Goal: Task Accomplishment & Management: Manage account settings

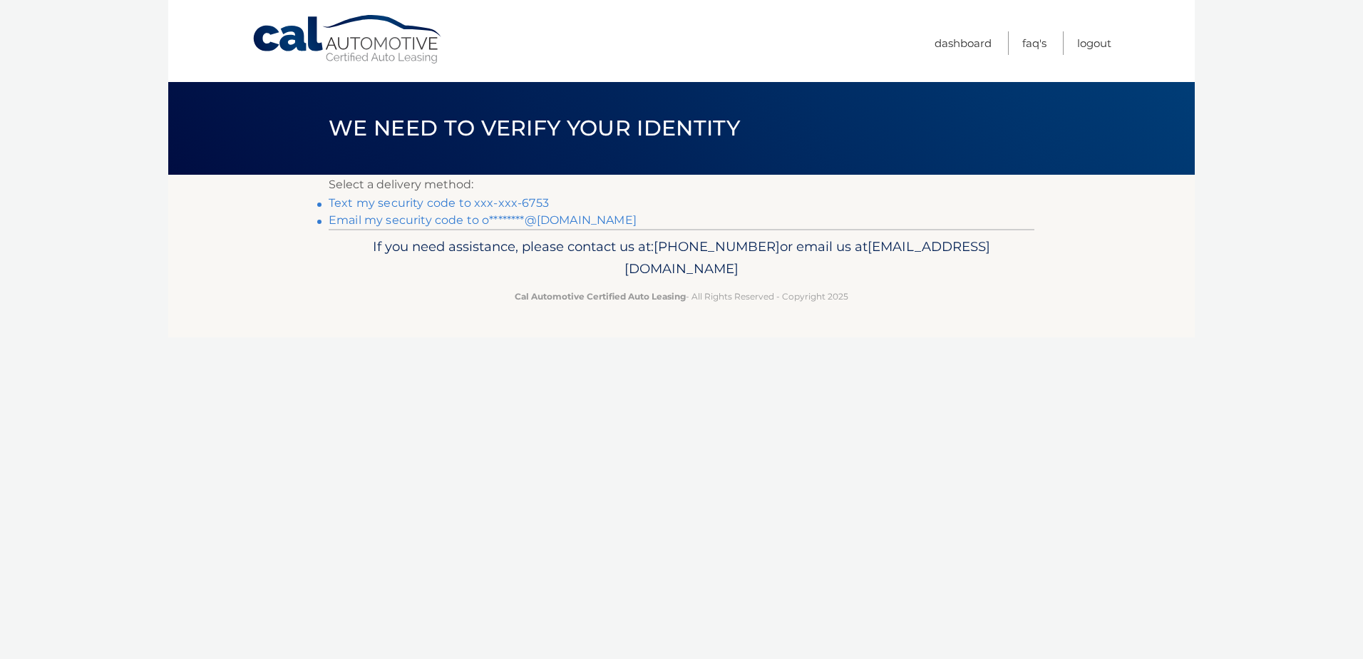
click at [452, 205] on link "Text my security code to xxx-xxx-6753" at bounding box center [439, 203] width 220 height 14
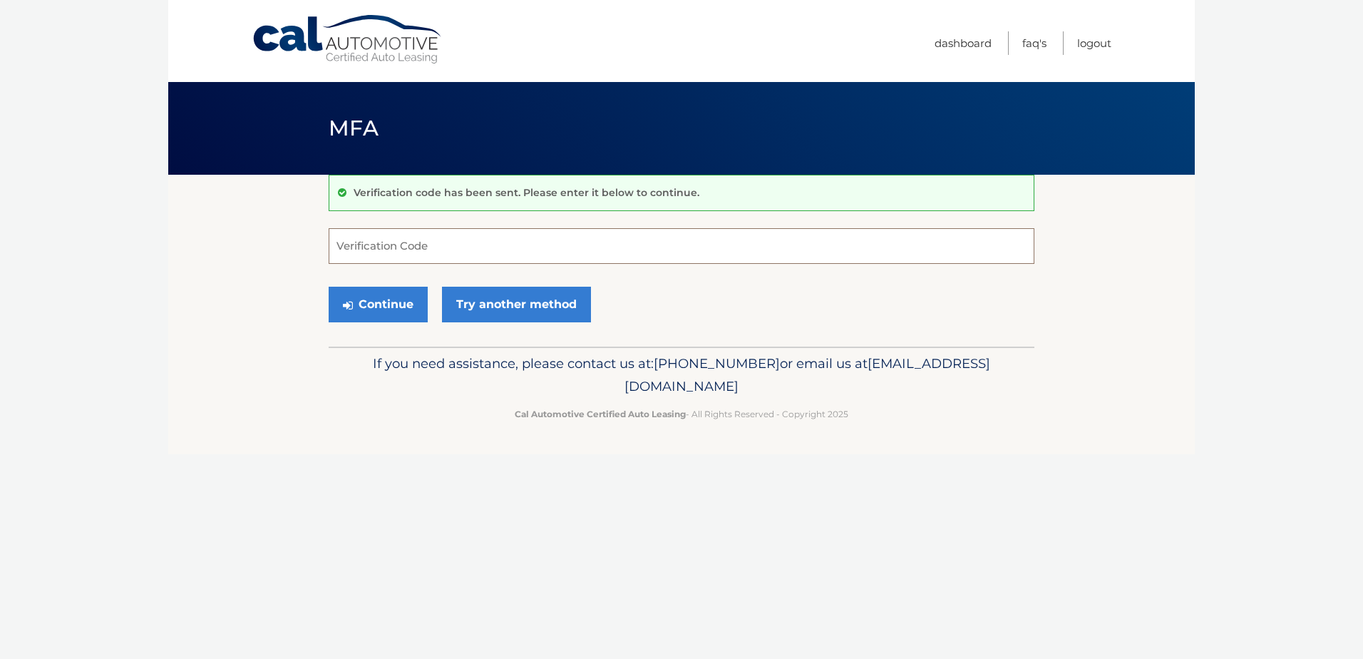
click at [371, 240] on input "Verification Code" at bounding box center [682, 246] width 706 height 36
type input "855664"
click at [399, 312] on button "Continue" at bounding box center [378, 305] width 99 height 36
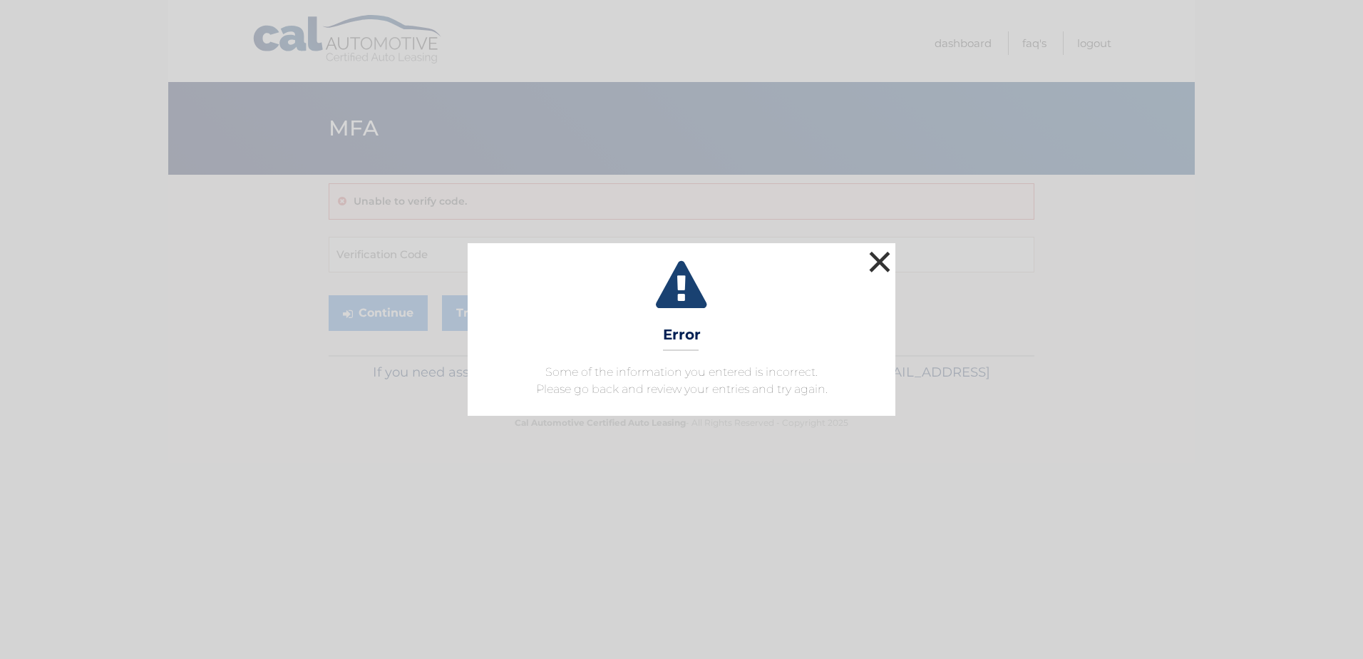
click at [882, 260] on button "×" at bounding box center [879, 261] width 29 height 29
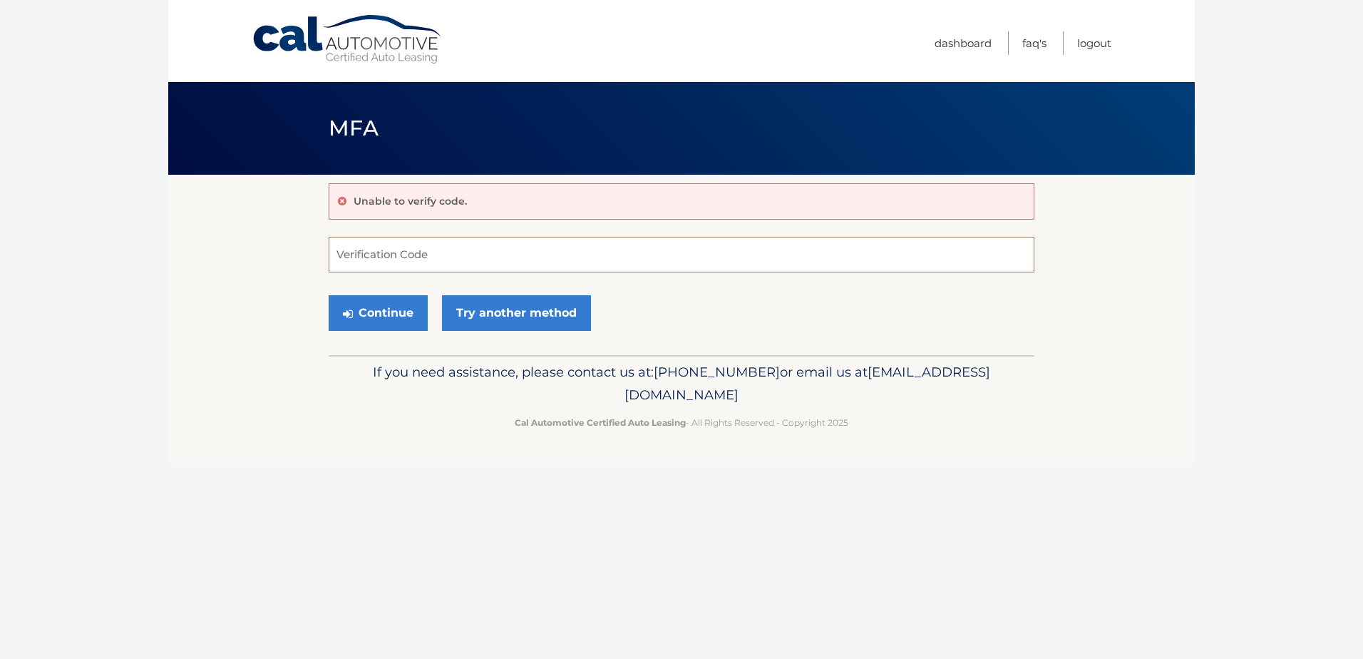
click at [343, 254] on input "Verification Code" at bounding box center [682, 255] width 706 height 36
type input "855665"
click at [329, 295] on button "Continue" at bounding box center [378, 313] width 99 height 36
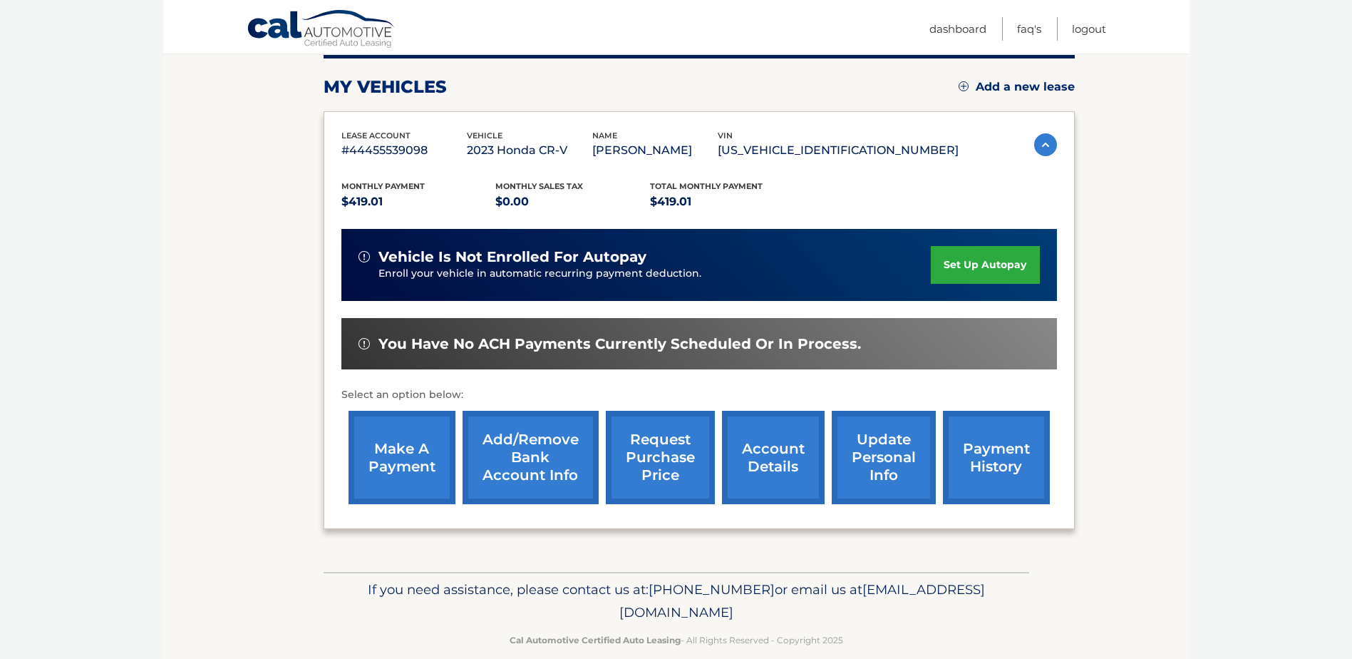
scroll to position [205, 0]
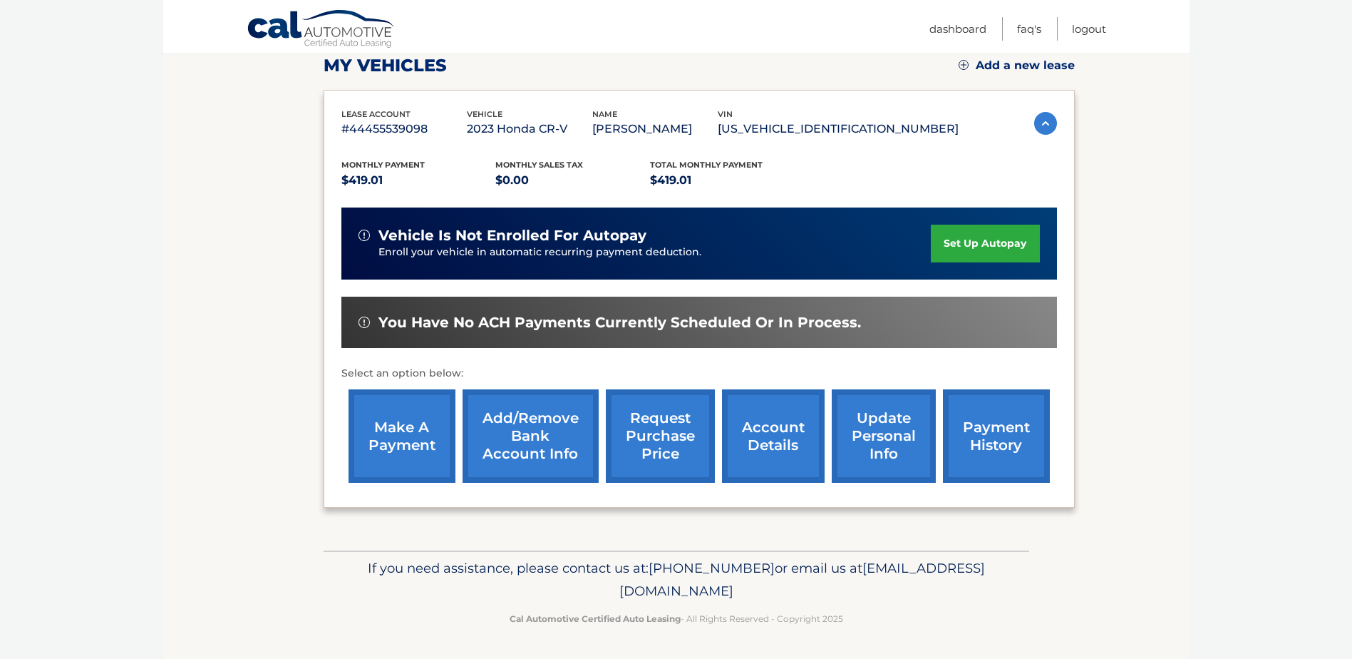
click at [789, 434] on link "account details" at bounding box center [773, 435] width 103 height 93
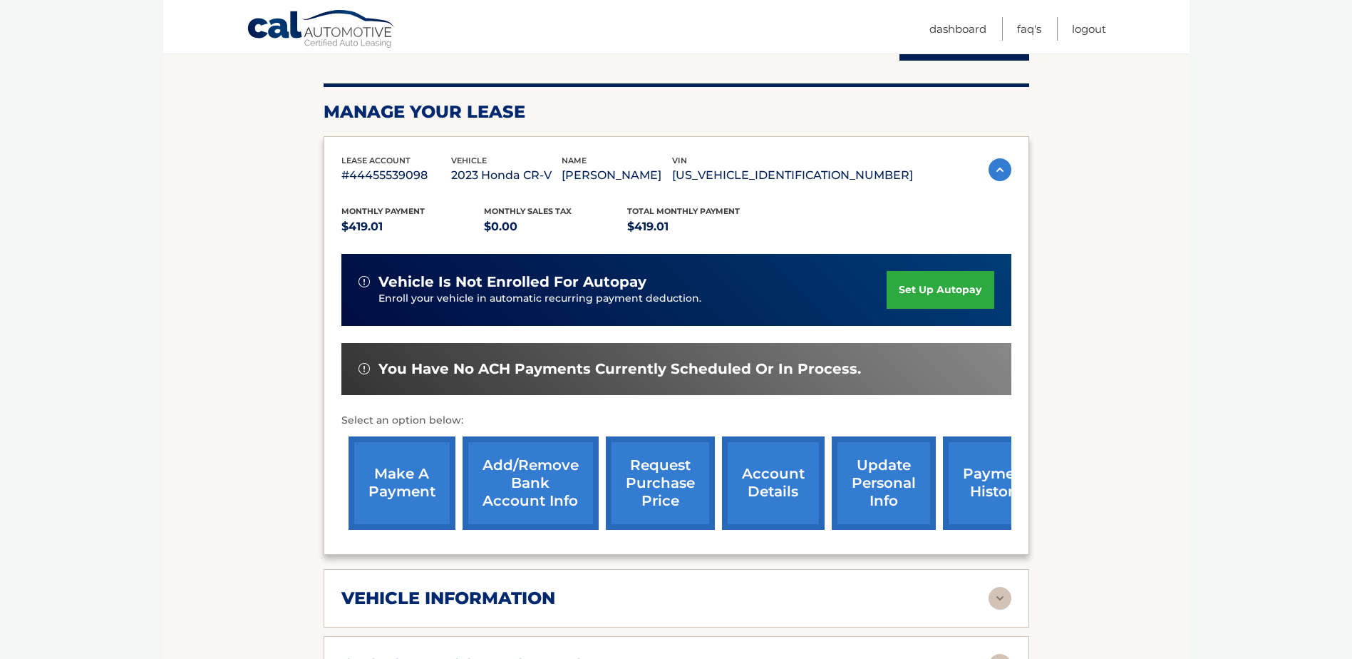
scroll to position [214, 0]
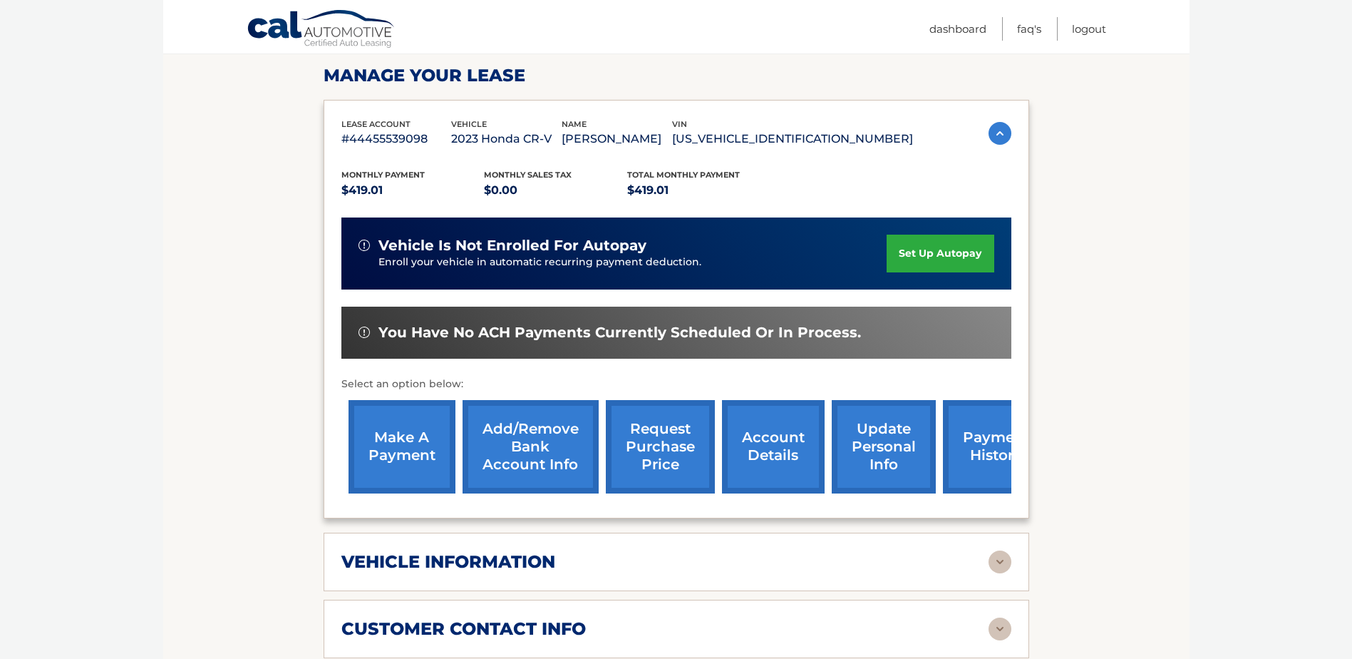
click at [979, 446] on link "payment history" at bounding box center [996, 446] width 107 height 93
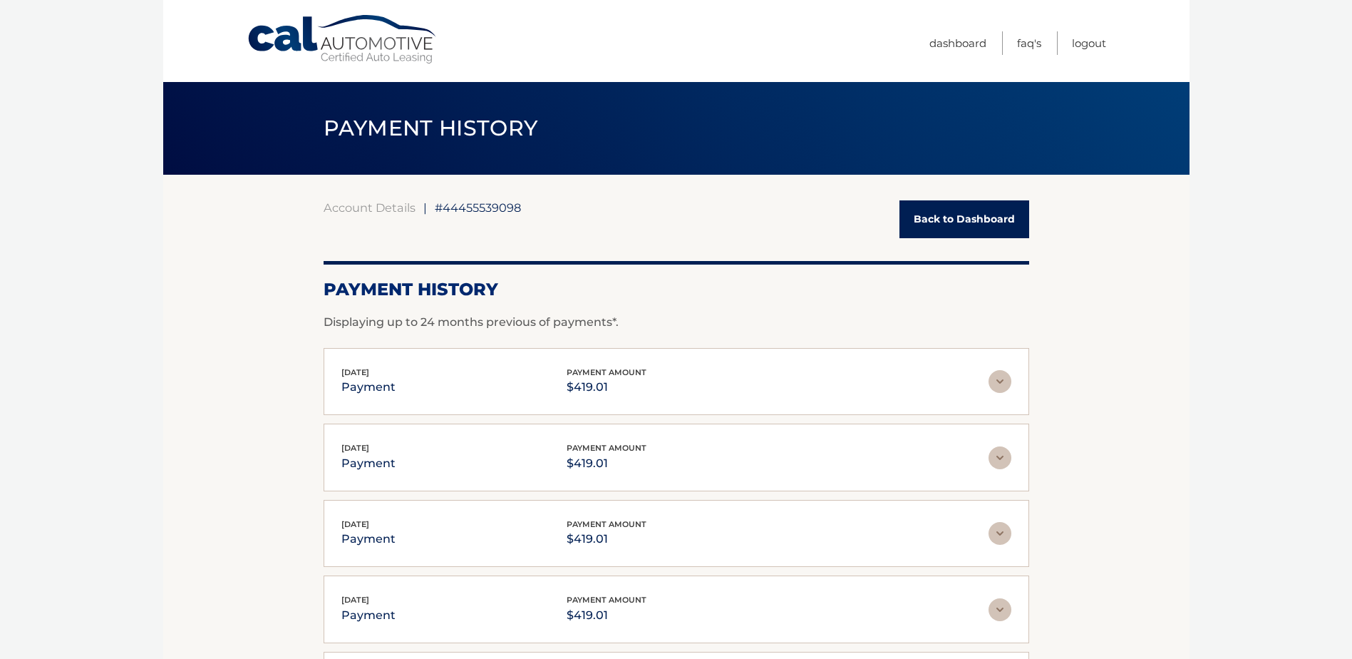
click at [947, 228] on link "Back to Dashboard" at bounding box center [965, 219] width 130 height 38
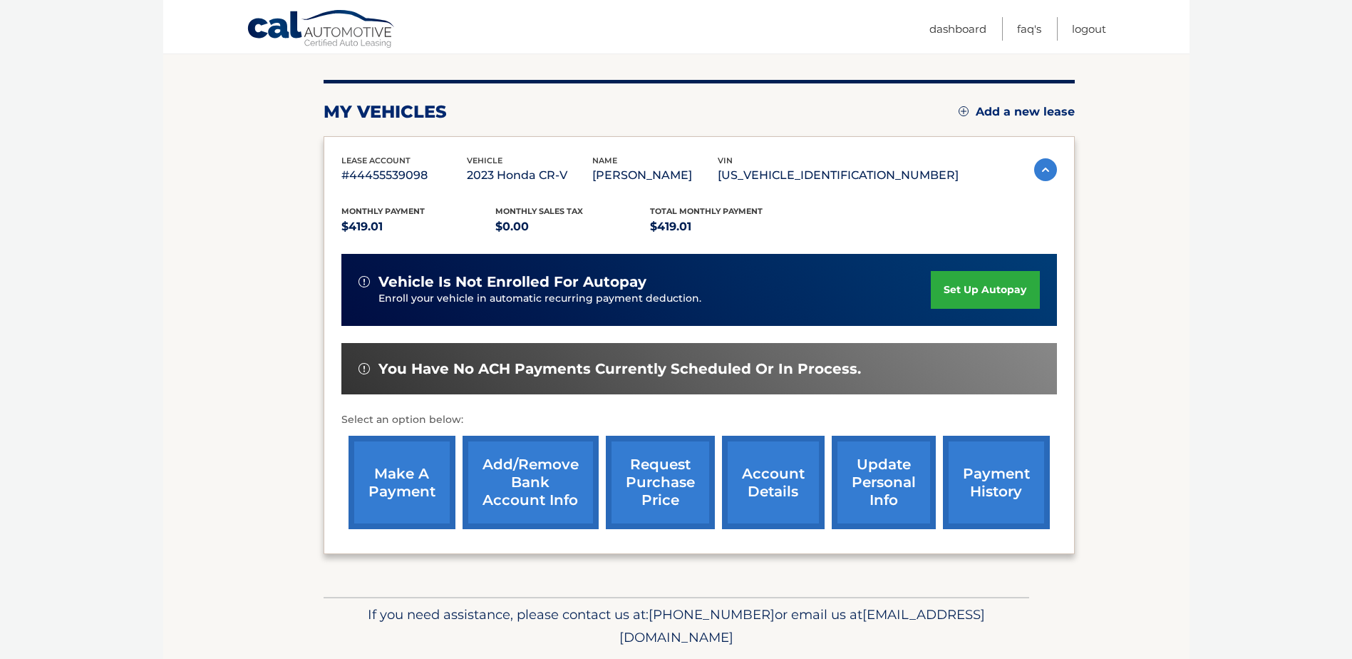
scroll to position [205, 0]
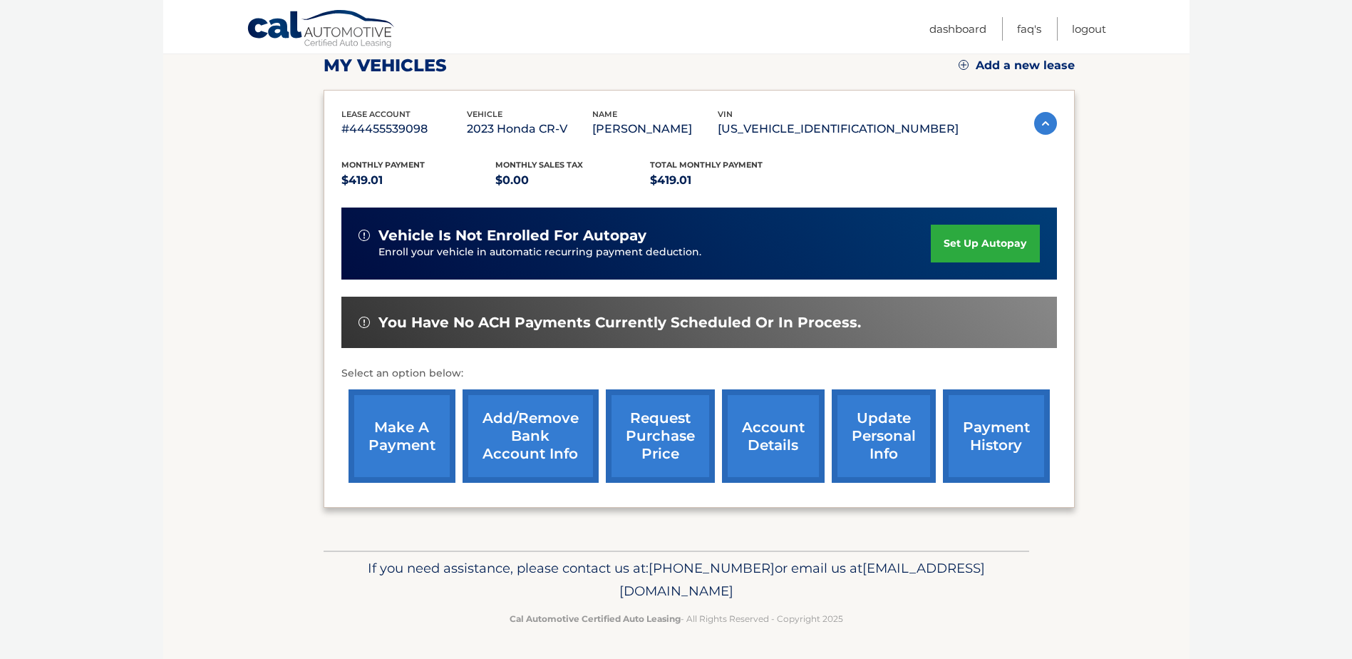
click at [767, 432] on link "account details" at bounding box center [773, 435] width 103 height 93
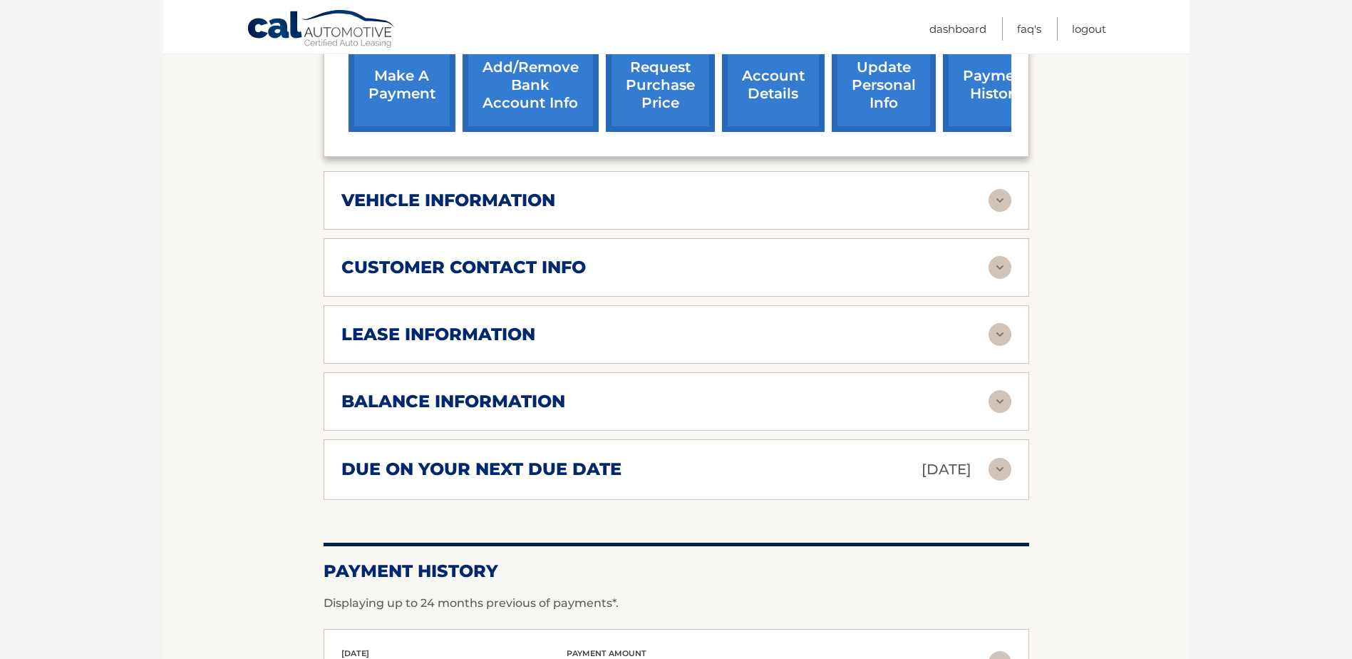
scroll to position [642, 0]
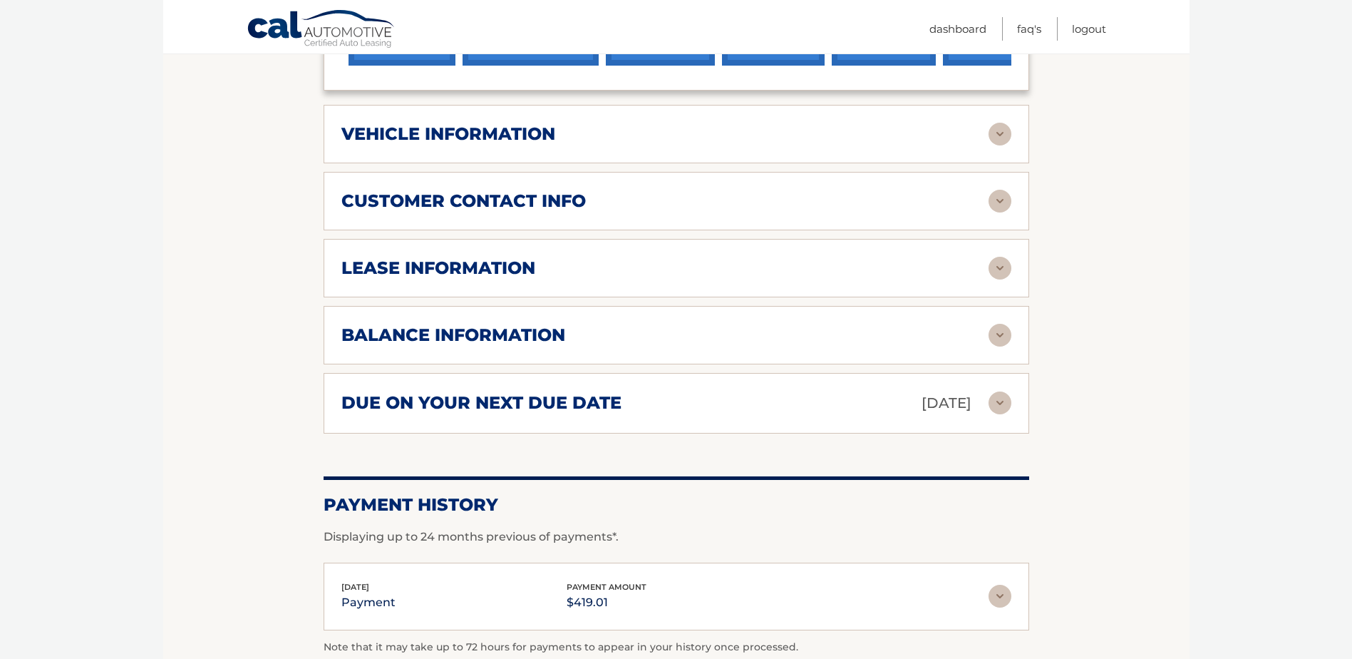
click at [997, 267] on img at bounding box center [1000, 268] width 23 height 23
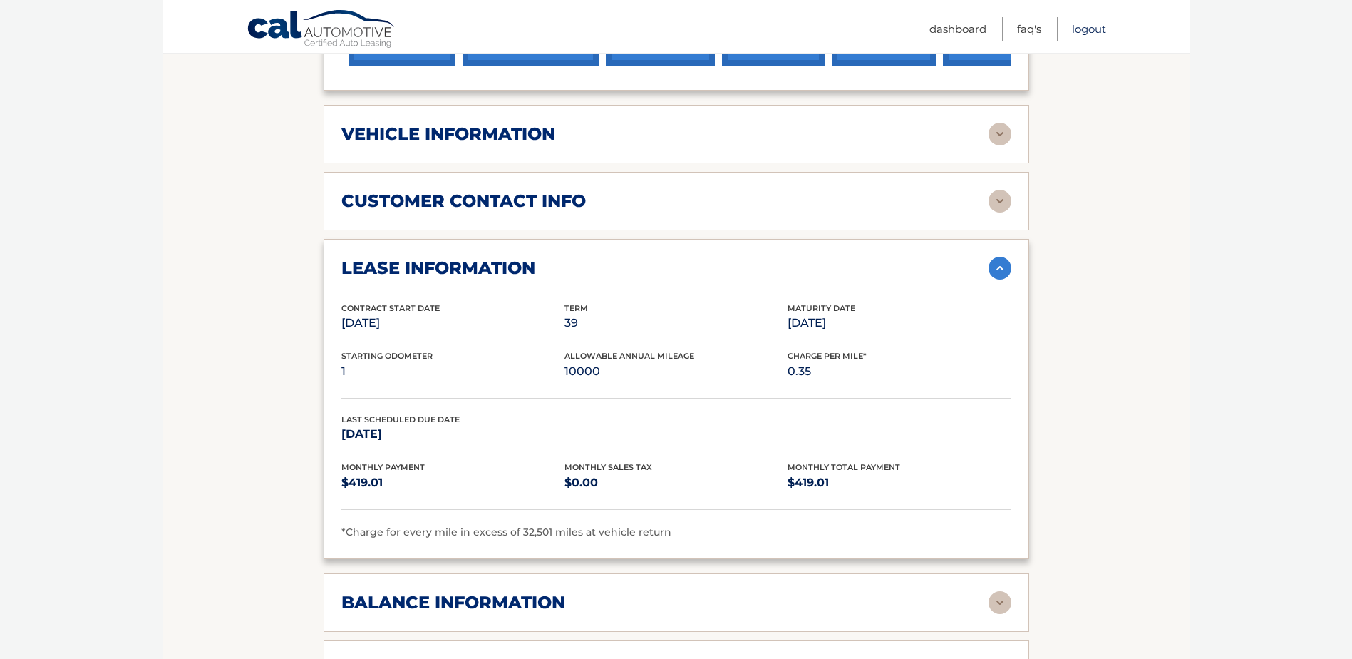
click at [1097, 29] on link "Logout" at bounding box center [1089, 29] width 34 height 24
